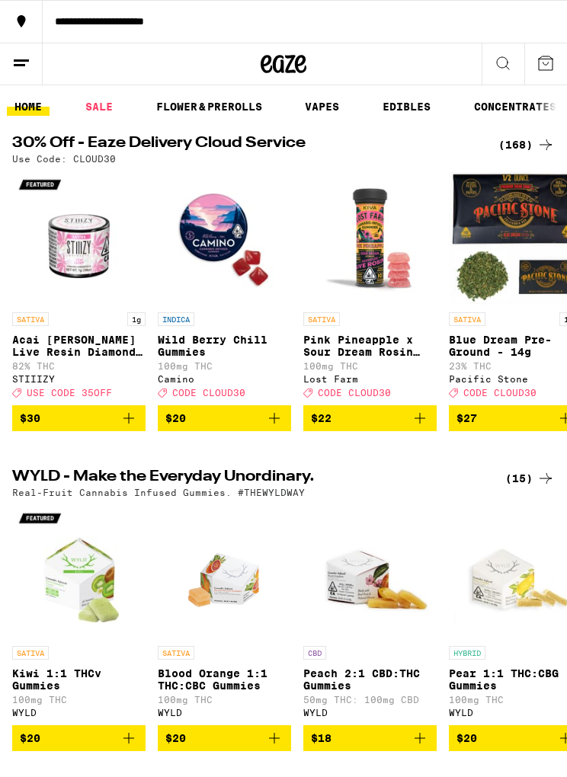
click at [513, 148] on div "(168)" at bounding box center [526, 145] width 56 height 18
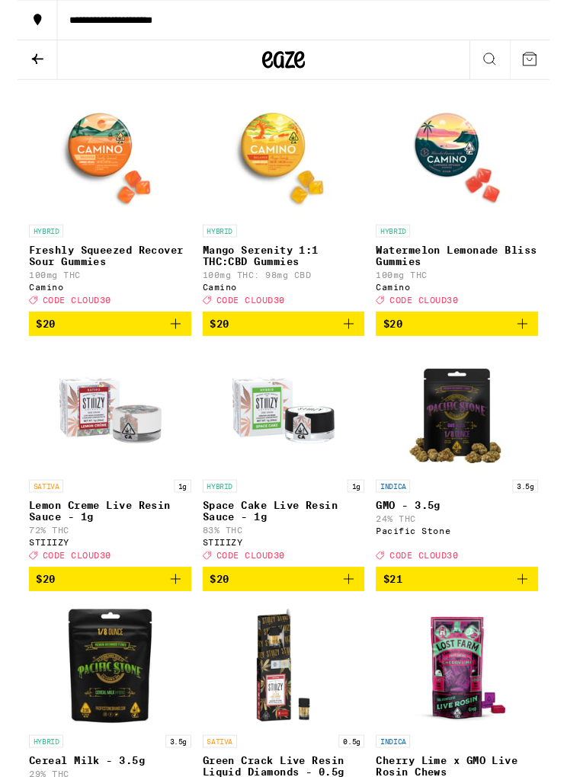
scroll to position [3092, 0]
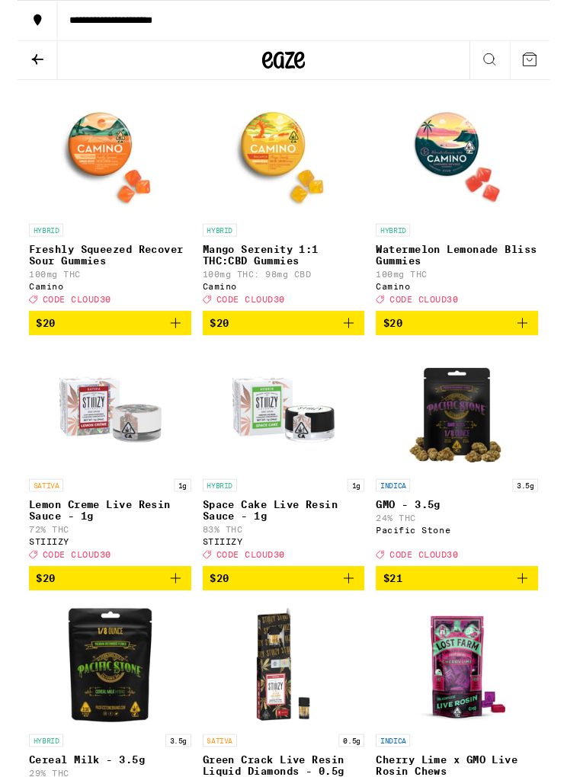
click at [351, 354] on icon "Add to bag" at bounding box center [353, 344] width 18 height 18
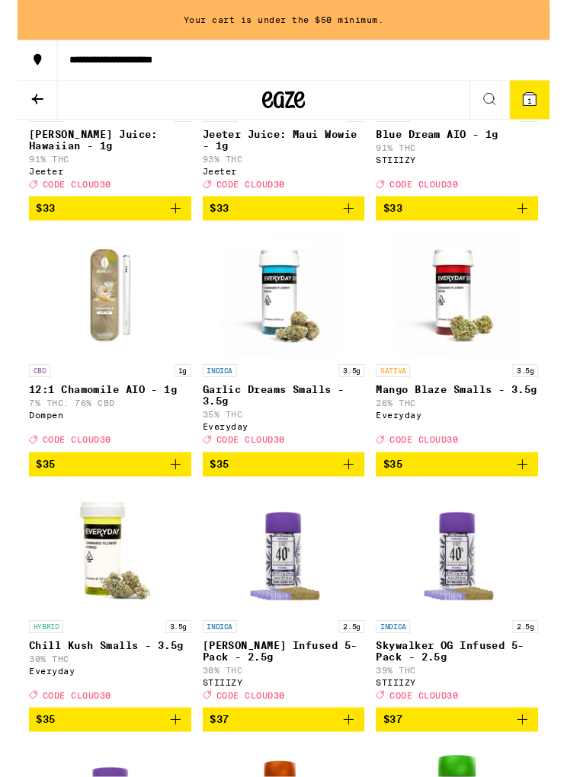
scroll to position [10546, 0]
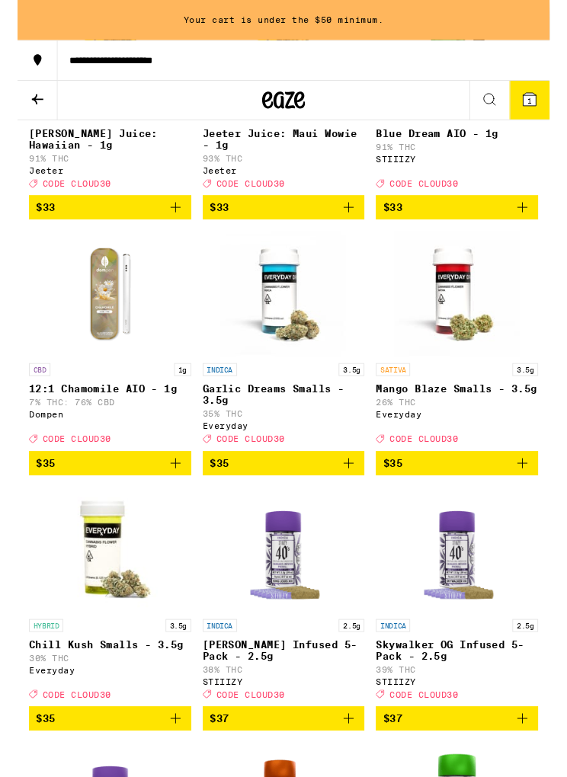
click at [171, 230] on icon "Add to bag" at bounding box center [168, 221] width 18 height 18
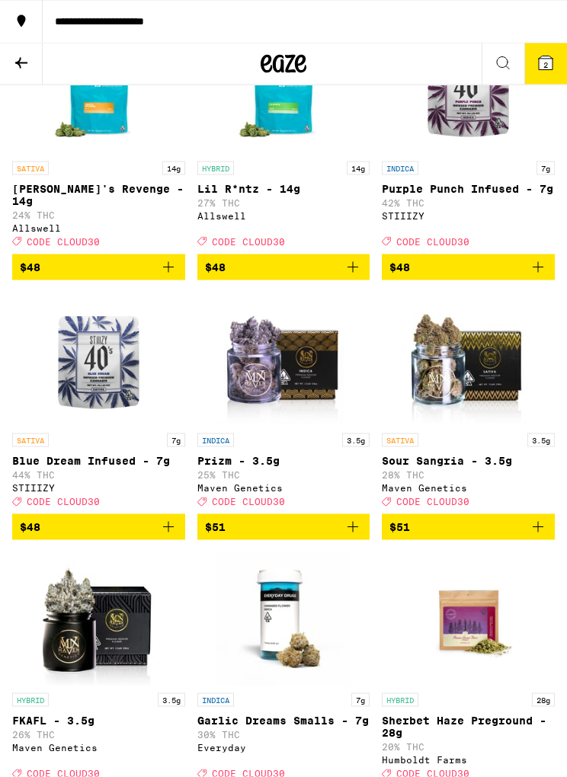
scroll to position [13964, 0]
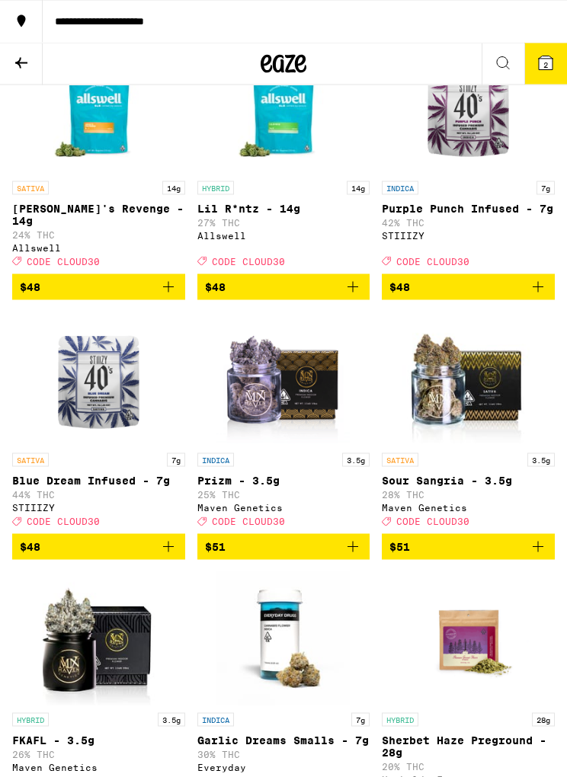
click at [30, 56] on button at bounding box center [21, 64] width 43 height 42
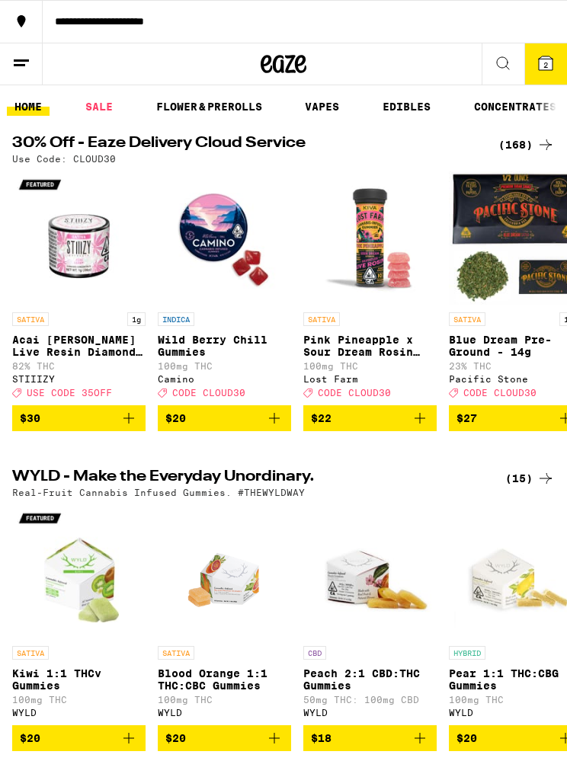
click at [325, 98] on link "VAPES" at bounding box center [322, 107] width 50 height 18
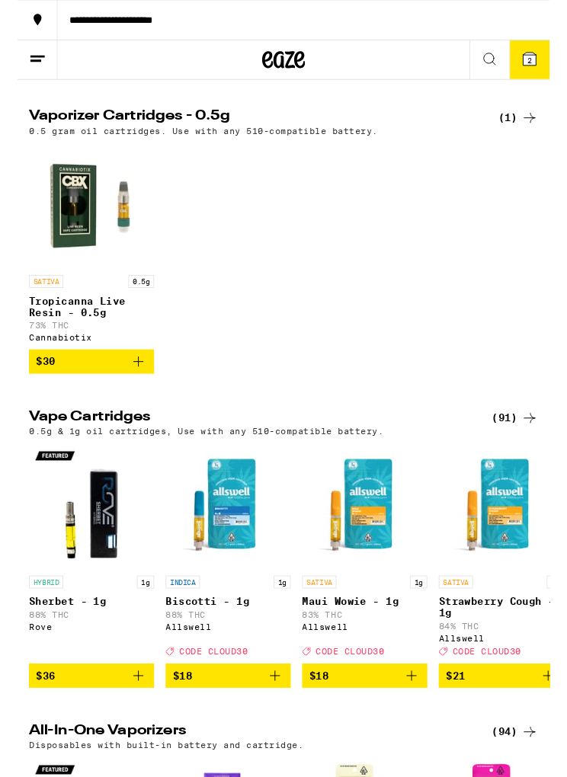
scroll to position [461, 0]
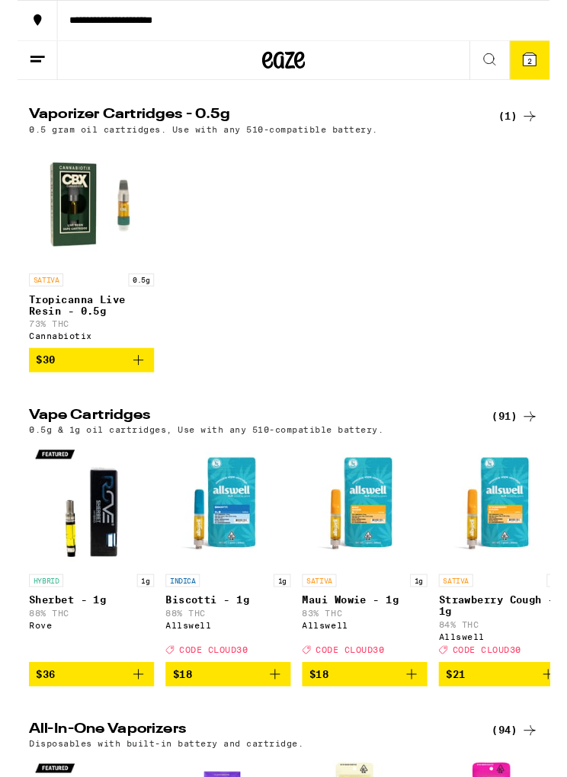
click at [524, 453] on div "(91)" at bounding box center [530, 444] width 50 height 18
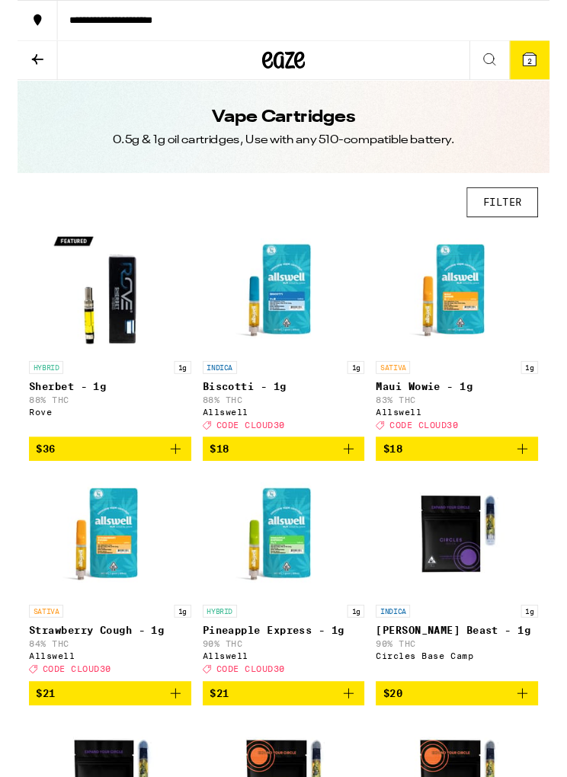
click at [525, 216] on button "FILTER" at bounding box center [517, 216] width 76 height 32
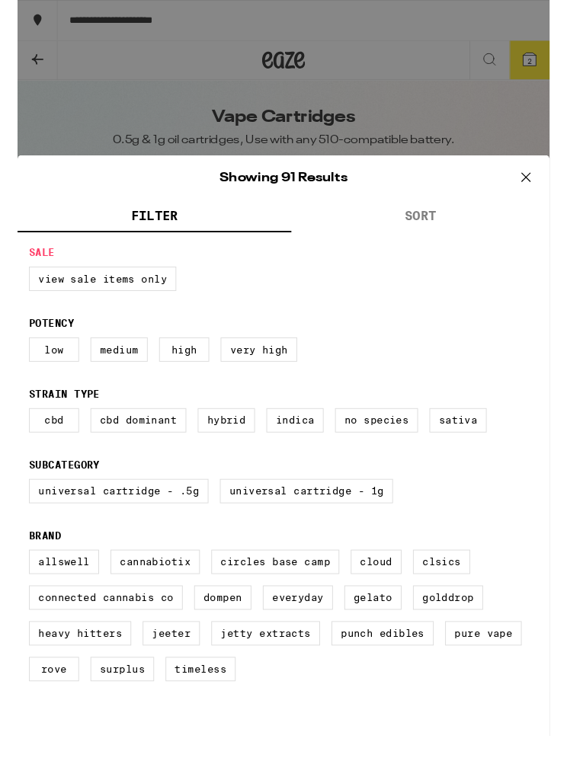
click at [264, 386] on label "Very High" at bounding box center [257, 373] width 82 height 26
click at [0, 0] on input "Very High" at bounding box center [0, 0] width 0 height 0
checkbox input "true"
click at [376, 536] on label "Universal Cartridge - 1g" at bounding box center [308, 524] width 184 height 26
click at [0, 0] on input "Universal Cartridge - 1g" at bounding box center [0, 0] width 0 height 0
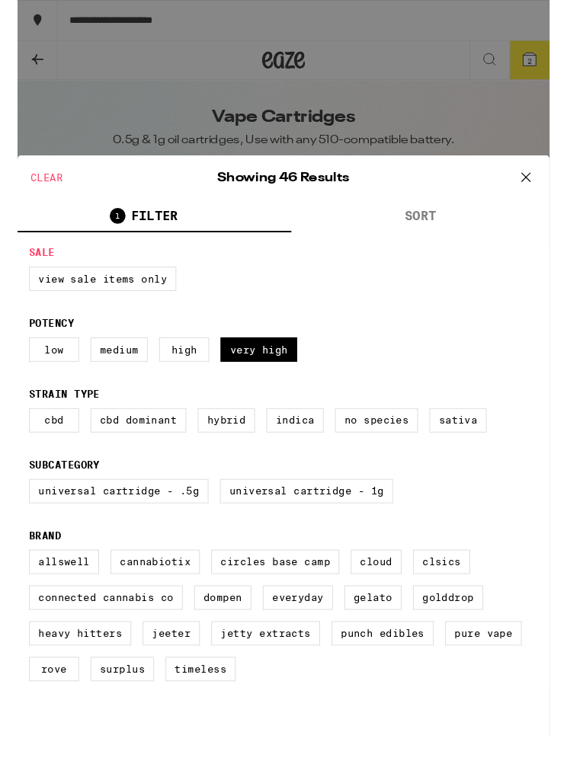
checkbox input "true"
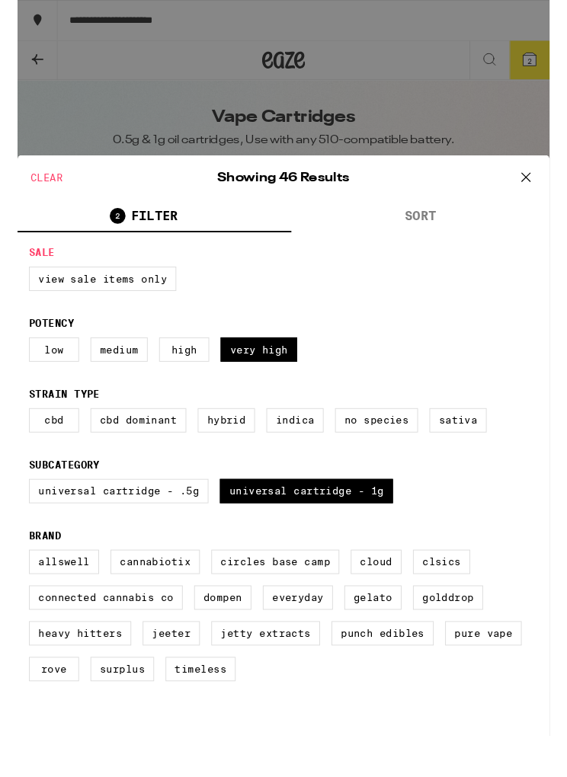
click at [549, 184] on icon at bounding box center [541, 189] width 23 height 23
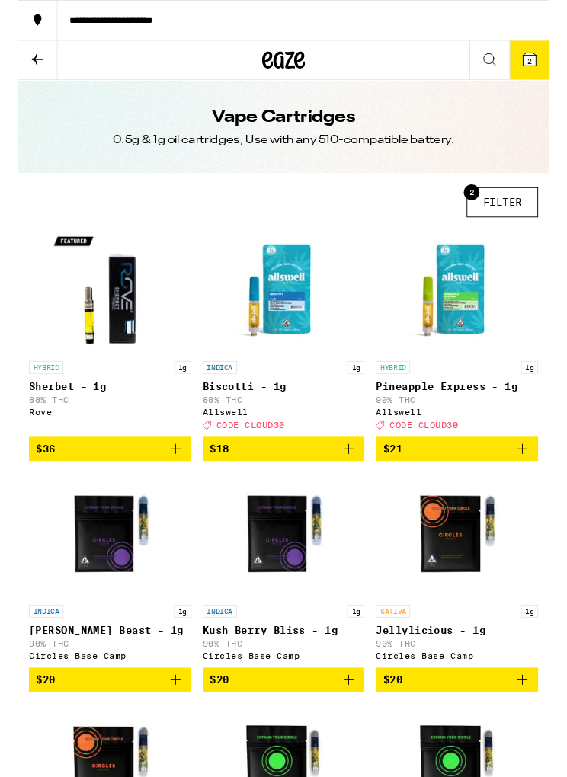
click at [527, 216] on button "2 FILTER" at bounding box center [517, 216] width 76 height 32
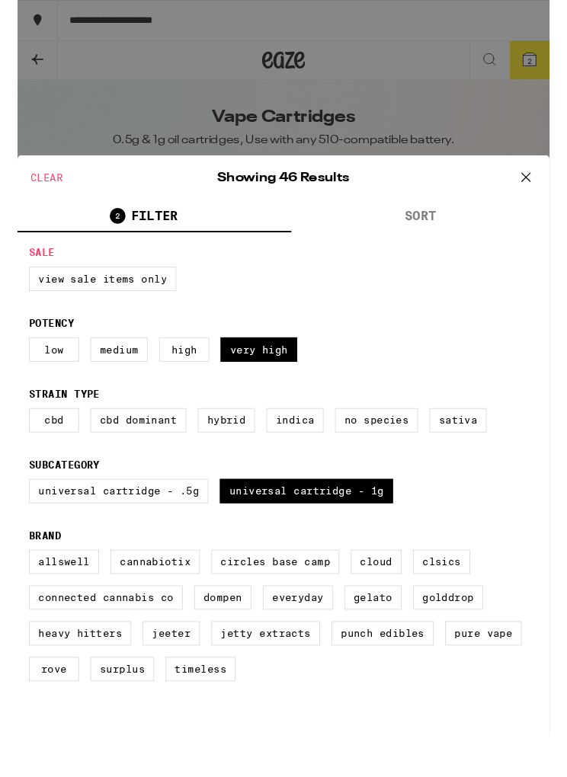
click at [426, 240] on button "SORT" at bounding box center [429, 231] width 275 height 34
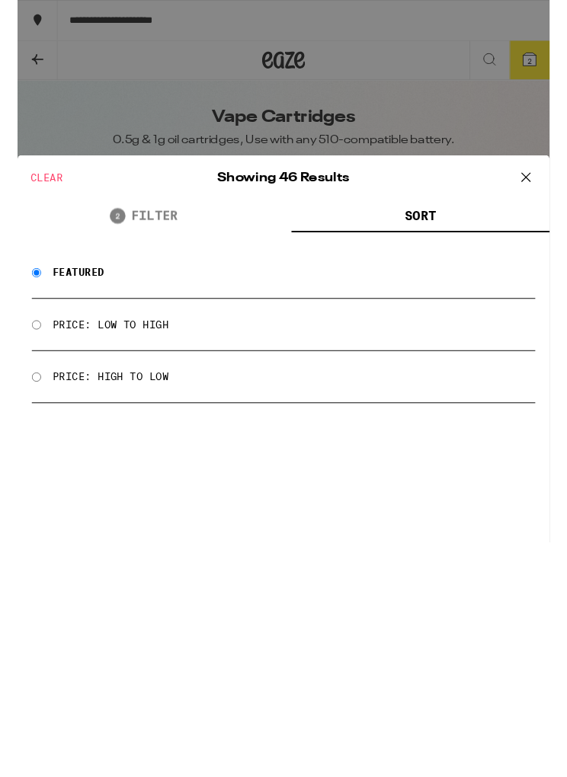
click at [325, 361] on div "Price: Low to High" at bounding box center [283, 347] width 536 height 56
click at [21, 347] on input "Price: Low to High" at bounding box center [20, 346] width 10 height 10
radio input "true"
click at [548, 186] on icon at bounding box center [541, 189] width 23 height 23
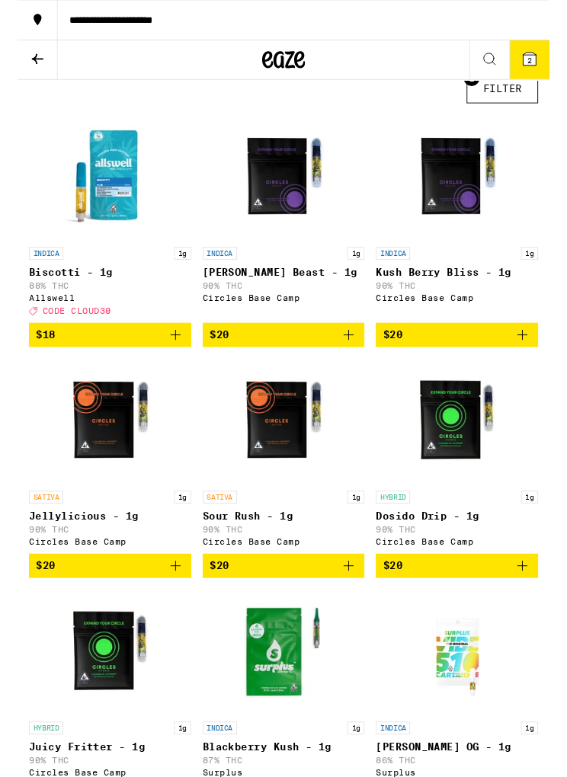
scroll to position [121, 0]
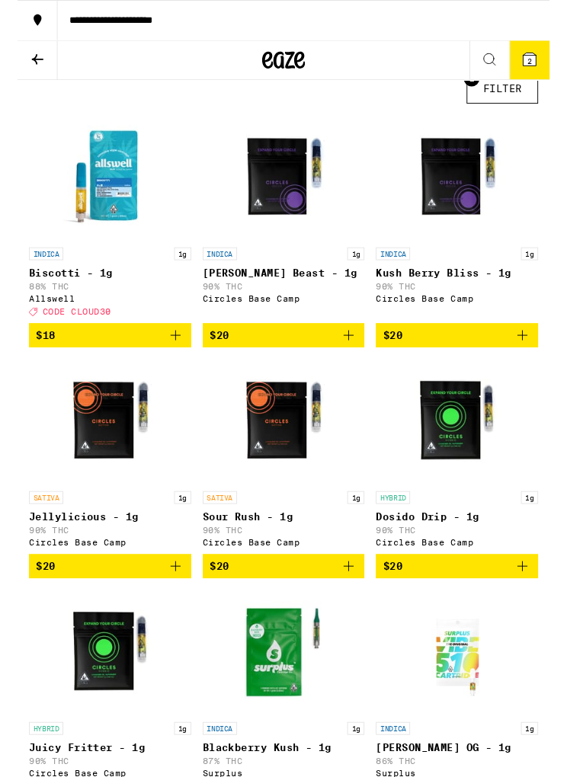
click at [541, 364] on icon "Add to bag" at bounding box center [538, 357] width 18 height 18
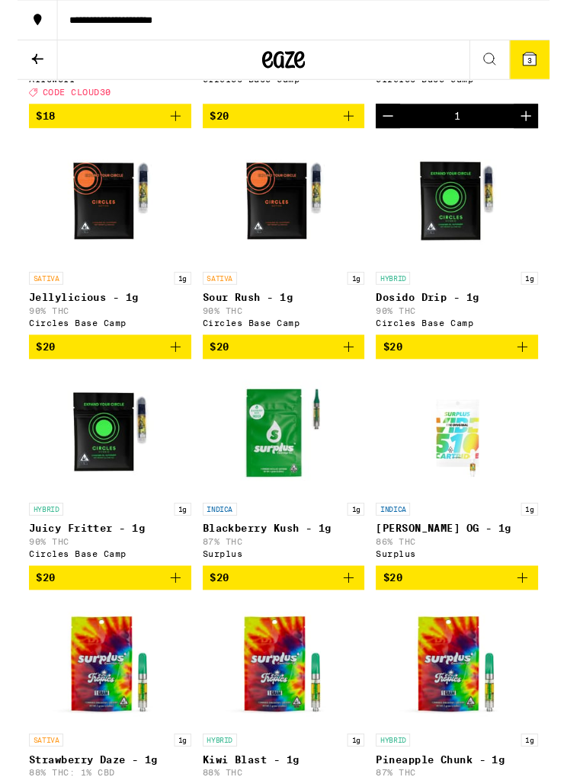
scroll to position [356, 0]
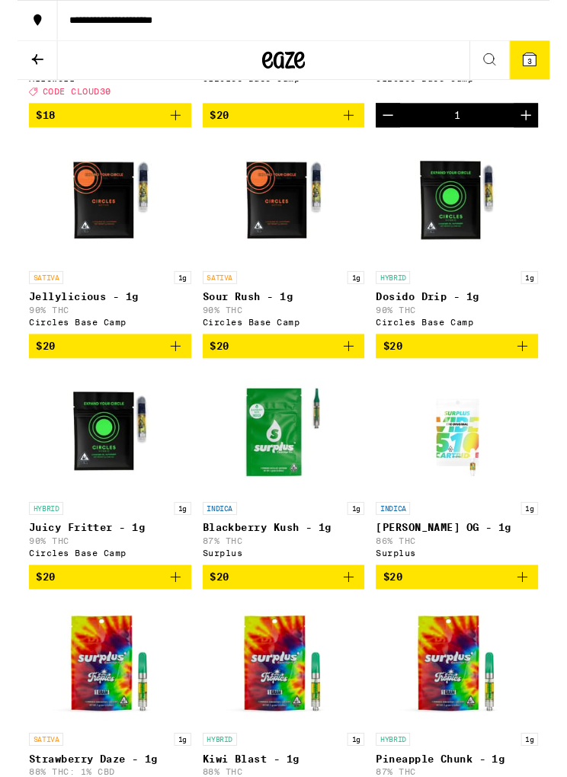
click at [537, 378] on icon "Add to bag" at bounding box center [538, 369] width 18 height 18
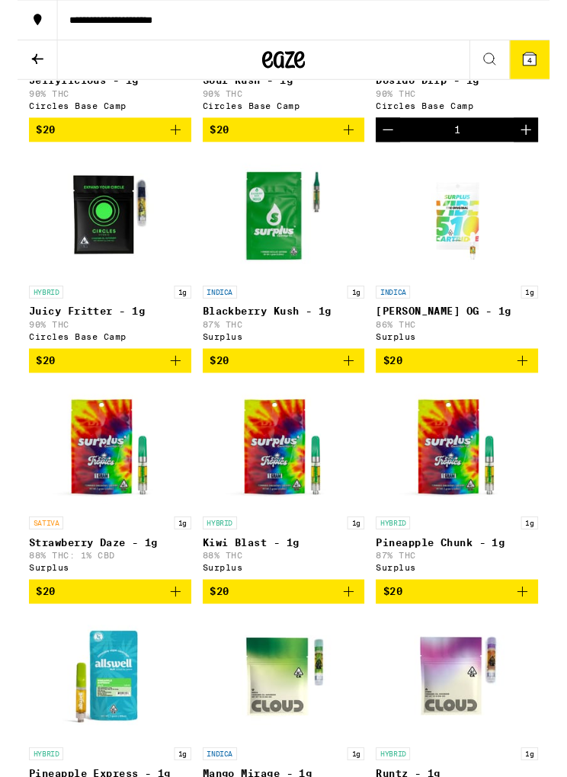
scroll to position [587, 0]
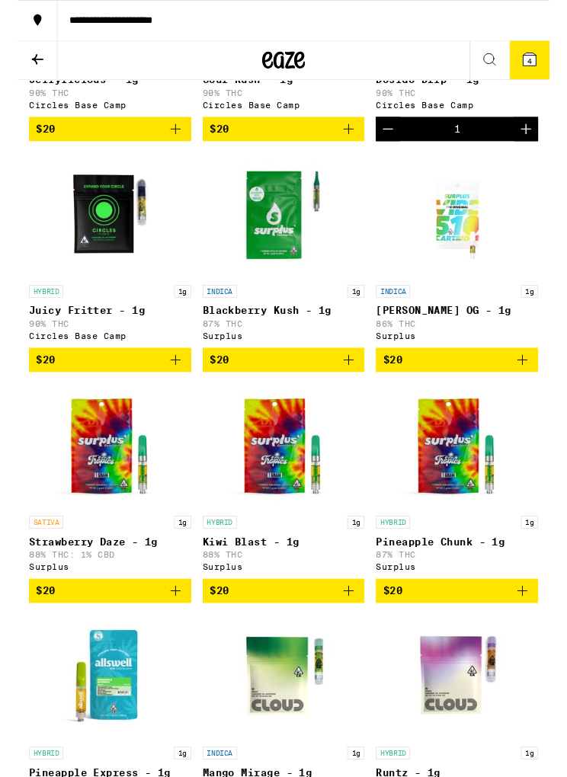
click at [347, 639] on icon "Add to bag" at bounding box center [353, 630] width 18 height 18
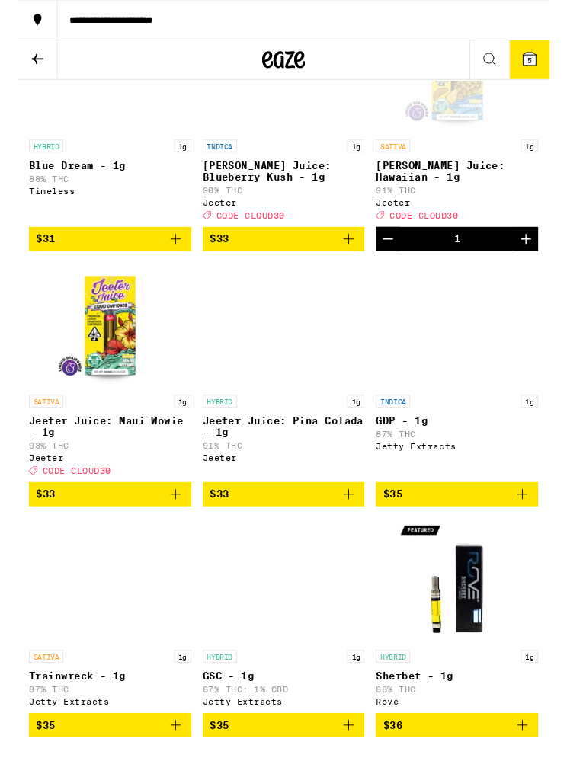
scroll to position [2543, 0]
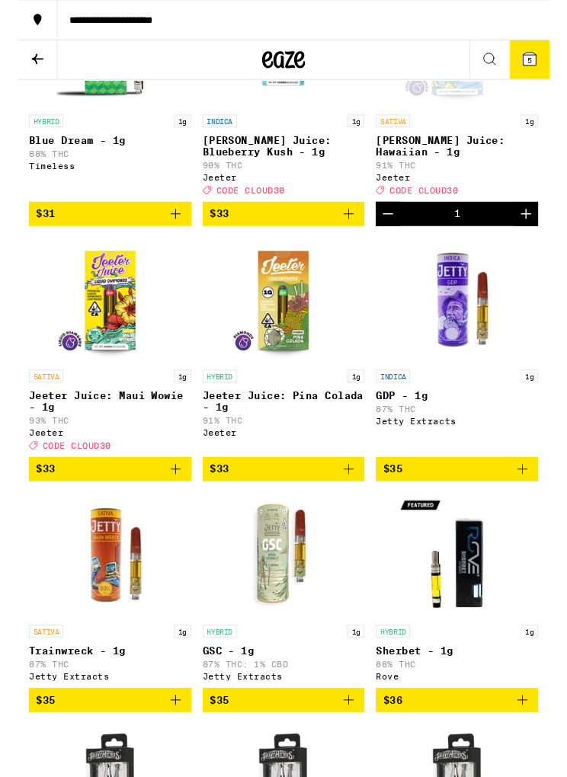
click at [560, 61] on button "5" at bounding box center [545, 63] width 43 height 41
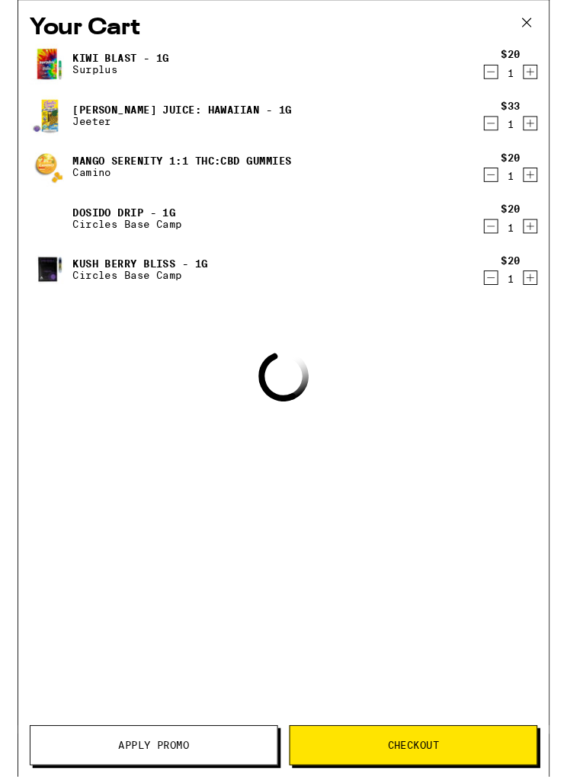
scroll to position [2544, 0]
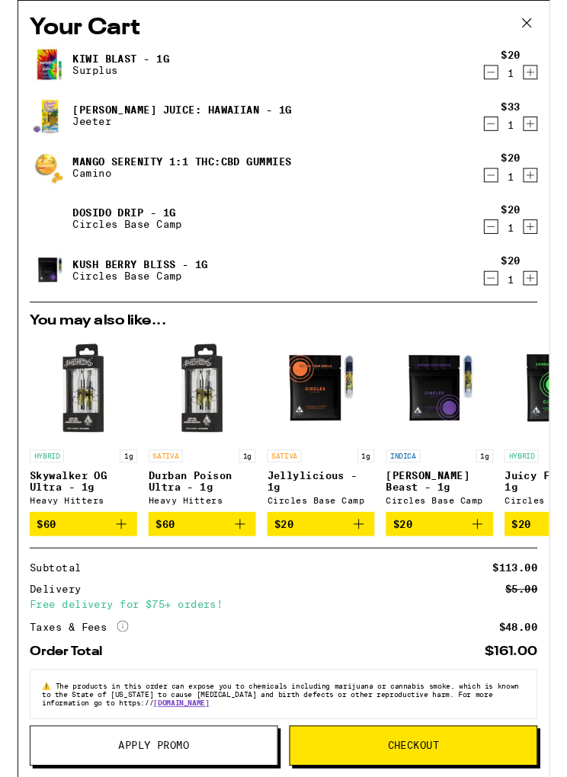
click at [497, 182] on button "Decrement" at bounding box center [504, 186] width 15 height 15
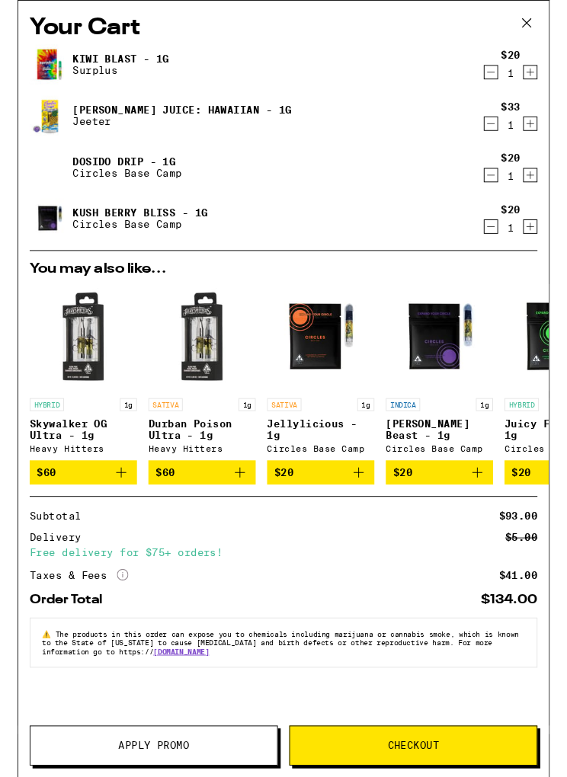
click at [37, 124] on img at bounding box center [34, 123] width 43 height 43
click at [90, 116] on link "[PERSON_NAME] Juice: Hawaiian - 1g" at bounding box center [175, 117] width 233 height 12
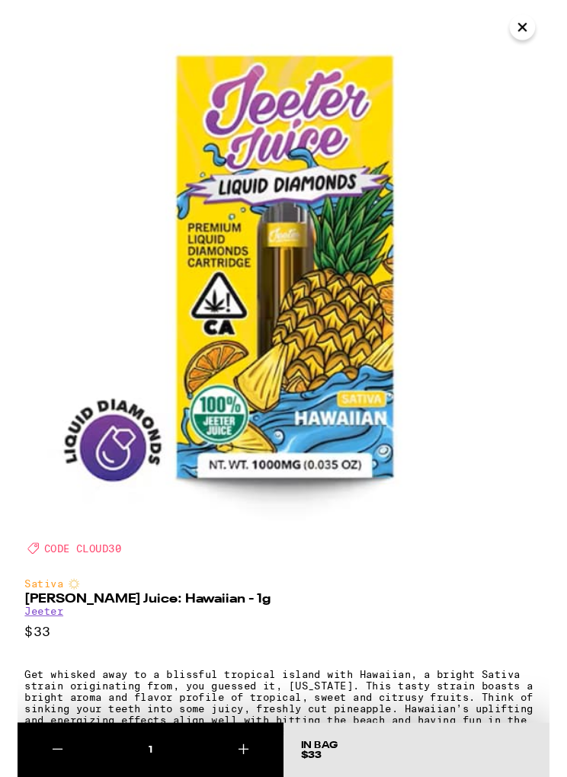
click at [530, 34] on icon "Close" at bounding box center [538, 29] width 18 height 23
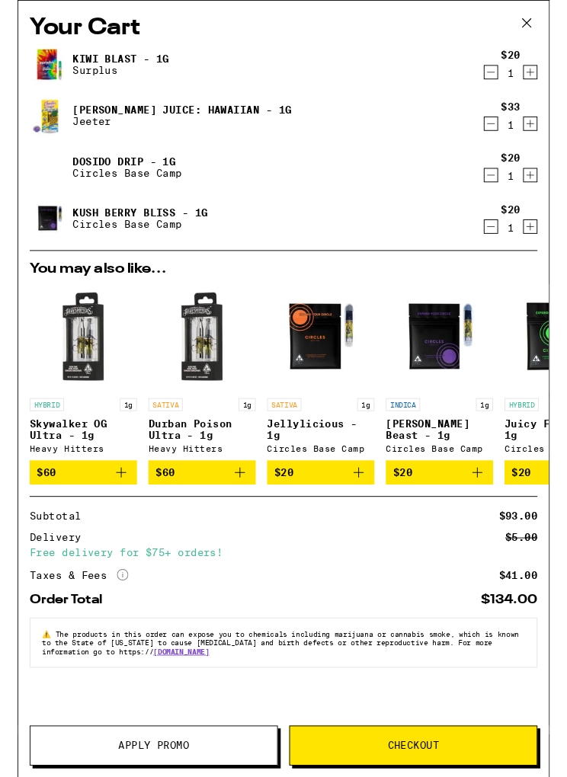
click at [499, 80] on icon "Decrement" at bounding box center [505, 77] width 14 height 18
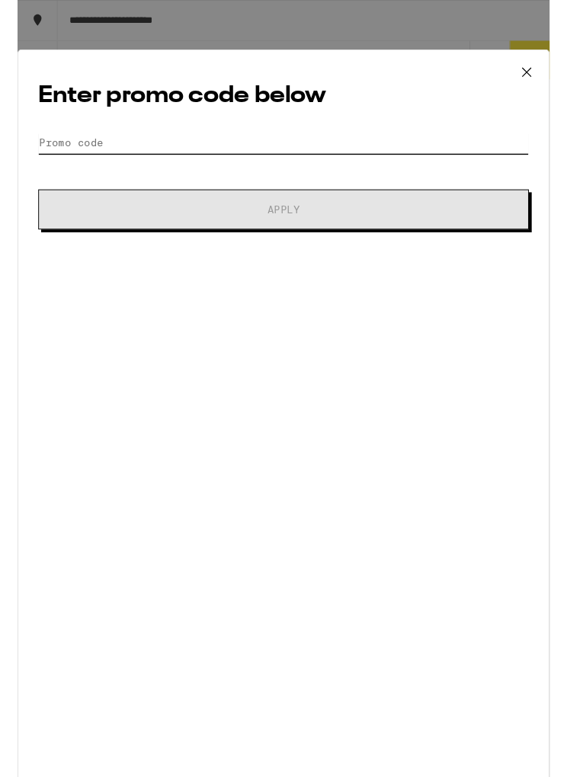
click at [251, 156] on input "Promo Code" at bounding box center [283, 152] width 523 height 23
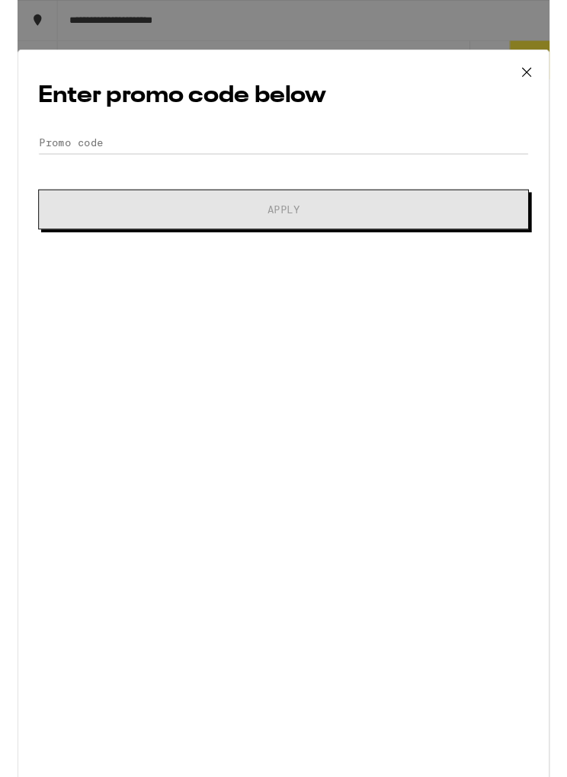
click at [540, 82] on icon at bounding box center [542, 77] width 23 height 23
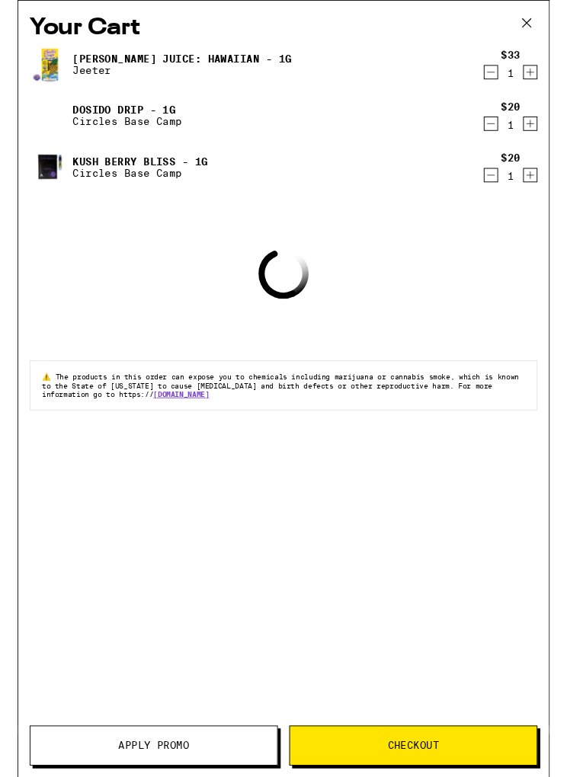
click at [539, 31] on icon at bounding box center [542, 24] width 23 height 23
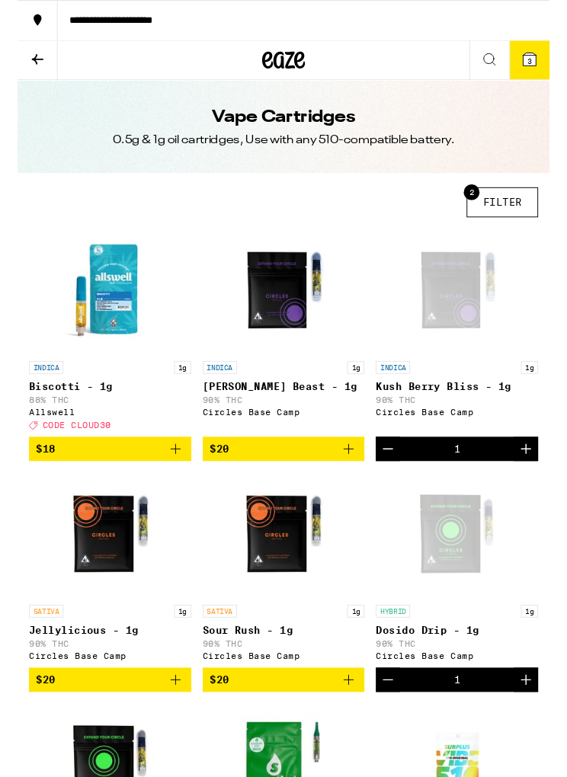
click at [30, 63] on icon at bounding box center [21, 63] width 18 height 18
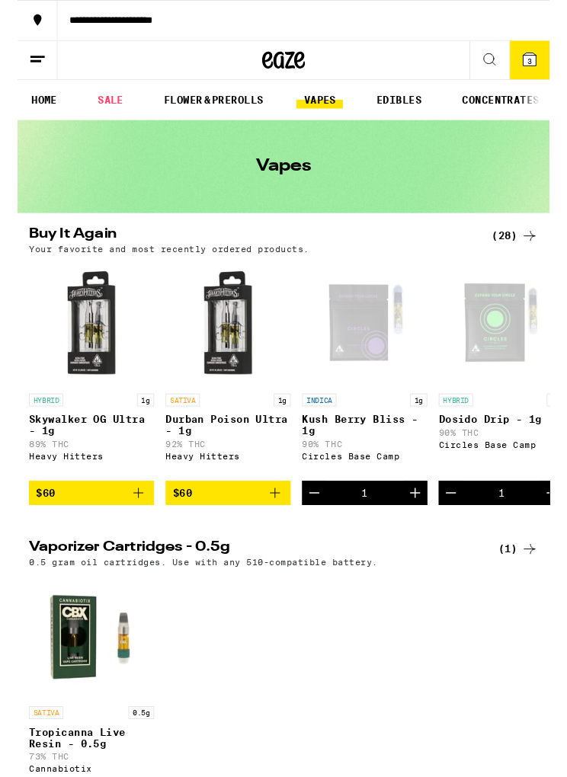
click at [103, 111] on link "SALE" at bounding box center [99, 107] width 43 height 18
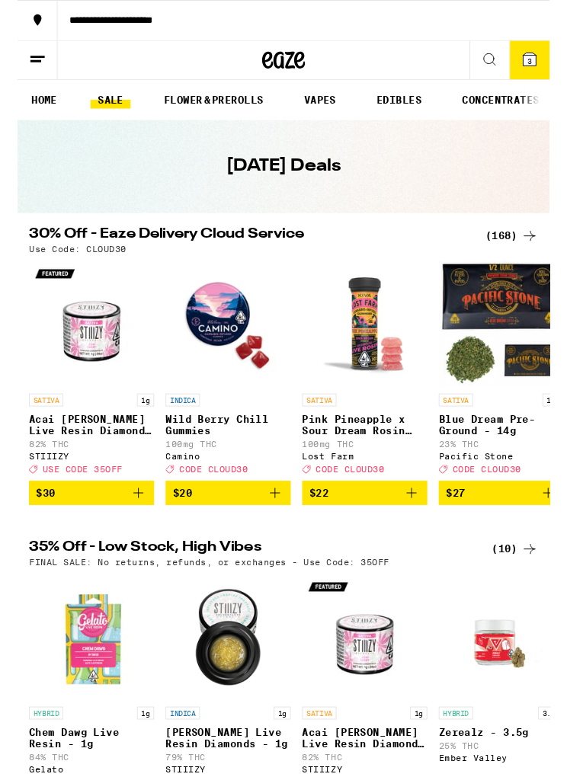
click at [545, 69] on span "3" at bounding box center [545, 64] width 5 height 9
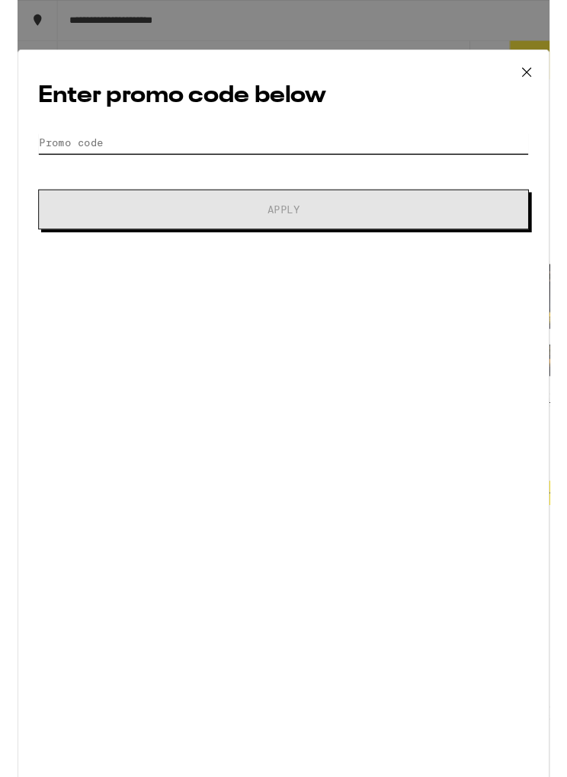
click at [126, 158] on input "Promo Code" at bounding box center [283, 152] width 523 height 23
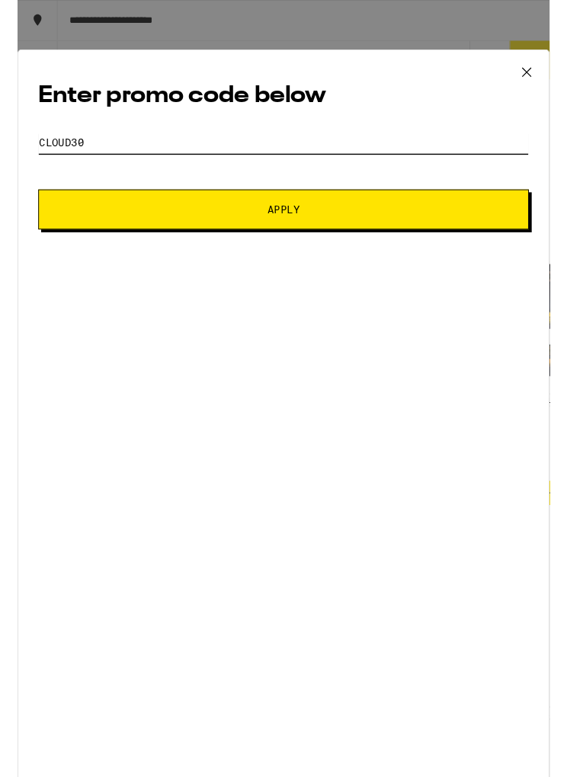
type input "Cloud30"
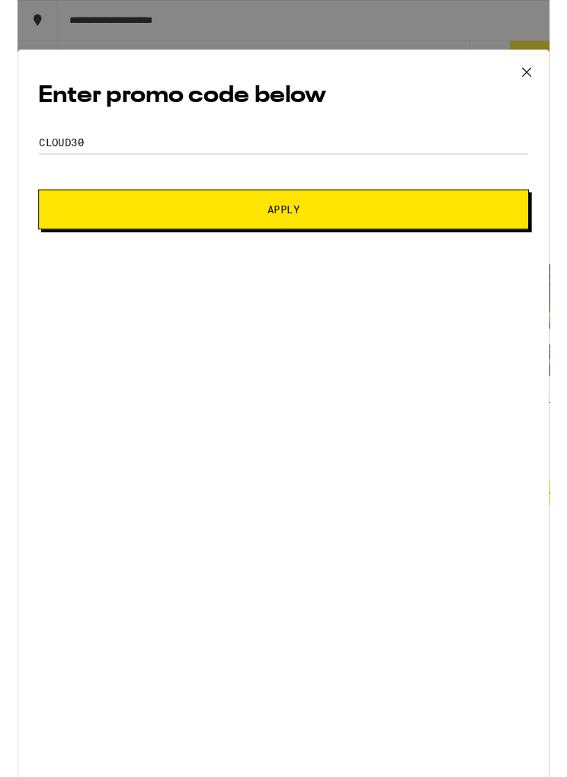
click at [274, 235] on button "Apply" at bounding box center [283, 223] width 523 height 43
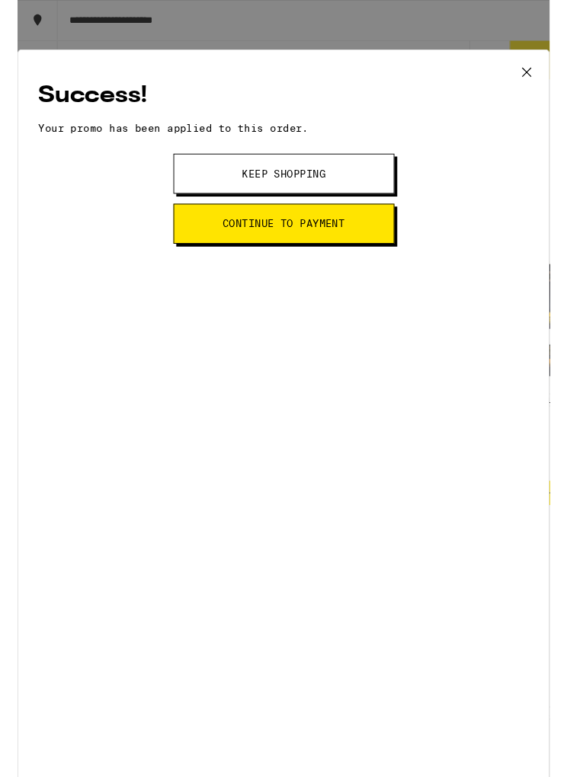
click at [351, 245] on button "Continue to payment" at bounding box center [283, 238] width 235 height 43
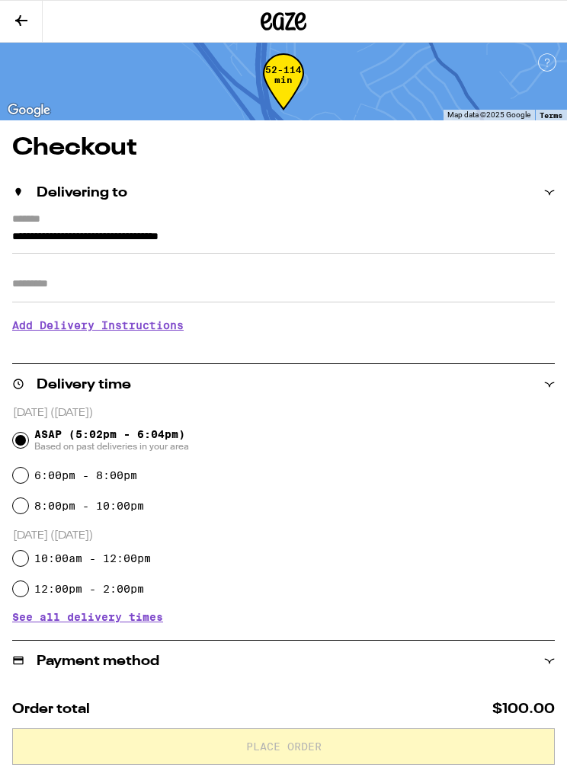
click at [21, 13] on icon at bounding box center [21, 20] width 18 height 18
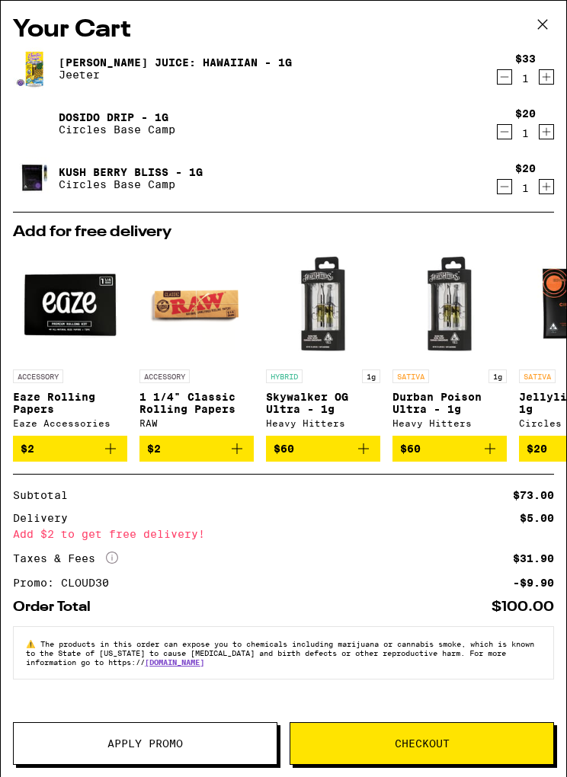
click at [481, 743] on span "Checkout" at bounding box center [421, 743] width 263 height 11
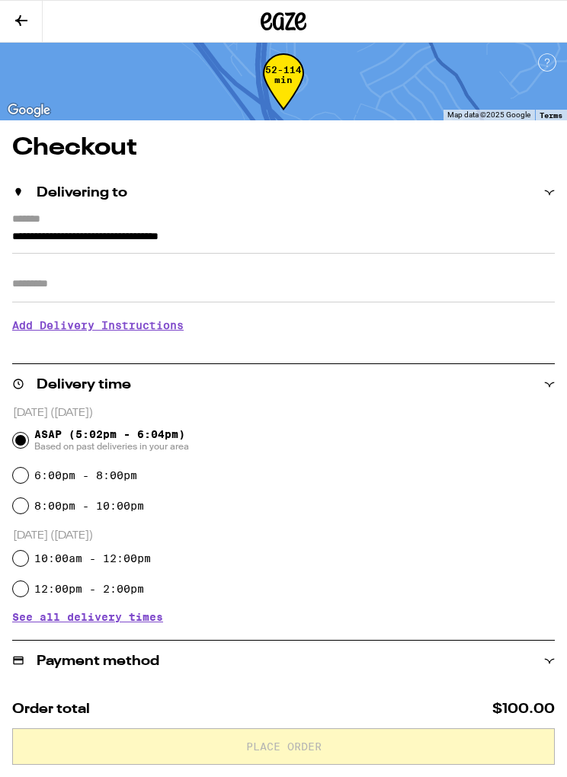
click at [231, 296] on input "Apt/Suite" at bounding box center [283, 284] width 543 height 37
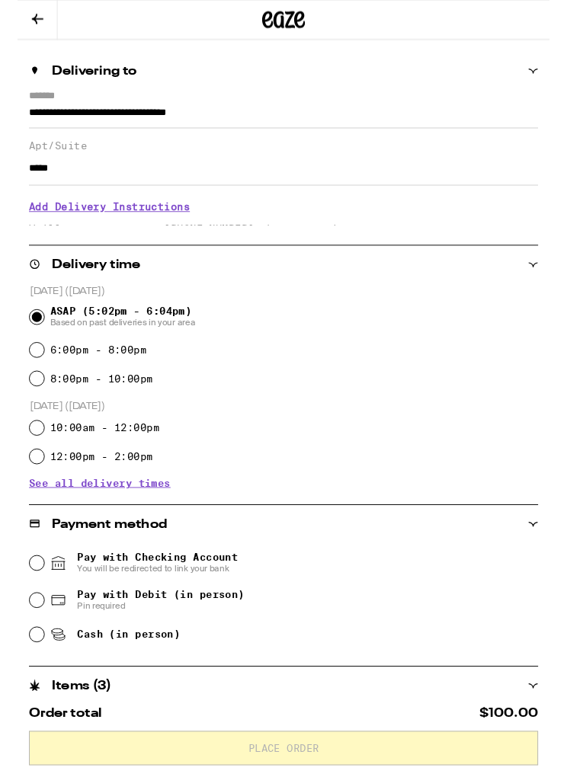
scroll to position [117, 0]
type input "*****"
click at [150, 682] on span "Cash (in person)" at bounding box center [118, 676] width 110 height 12
click at [28, 682] on input "Cash (in person)" at bounding box center [20, 675] width 15 height 15
radio input "true"
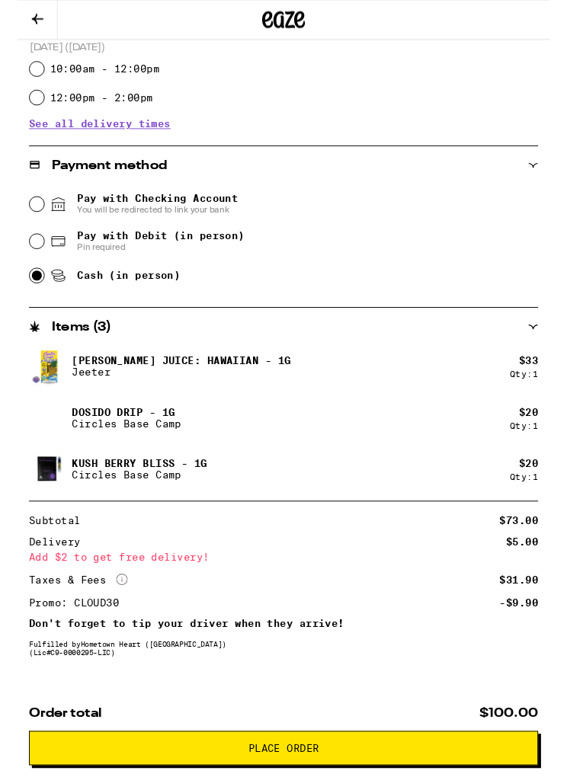
scroll to position [500, 0]
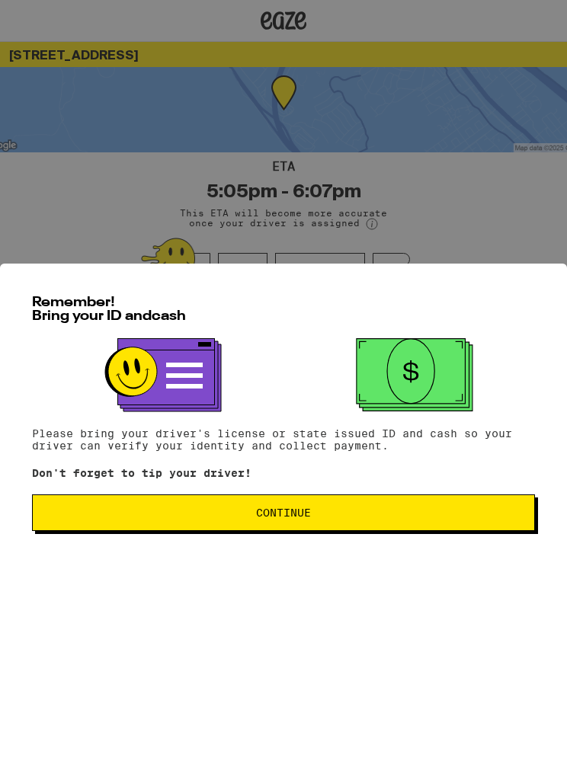
click at [352, 519] on span "Continue" at bounding box center [283, 513] width 477 height 11
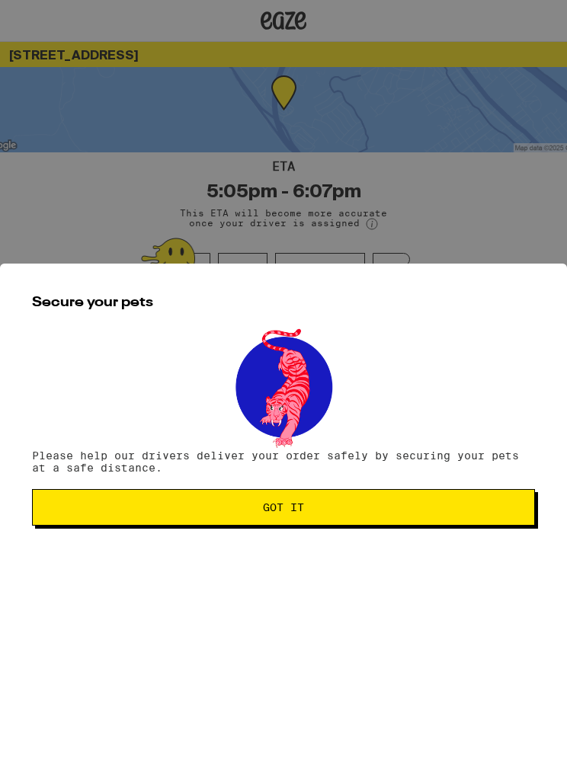
click at [363, 518] on button "Got it" at bounding box center [283, 508] width 503 height 37
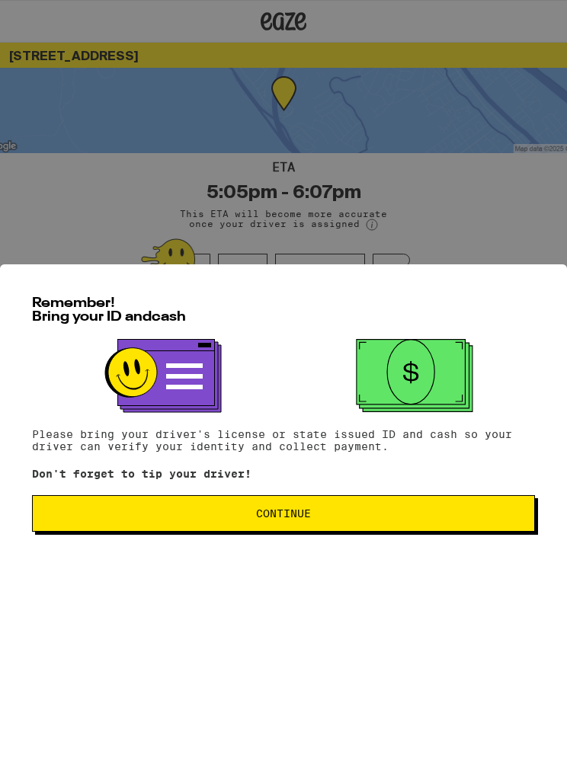
click at [449, 530] on button "Continue" at bounding box center [283, 513] width 503 height 37
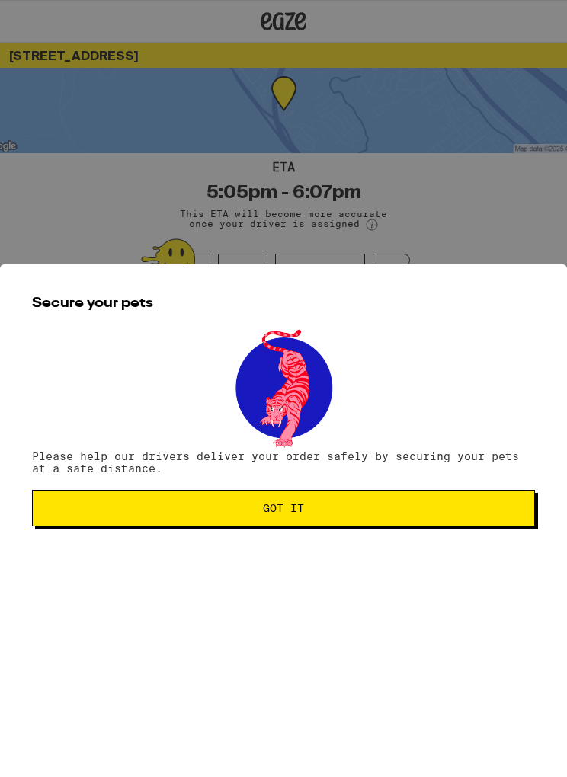
click at [456, 518] on button "Got it" at bounding box center [283, 508] width 503 height 37
